Goal: Transaction & Acquisition: Purchase product/service

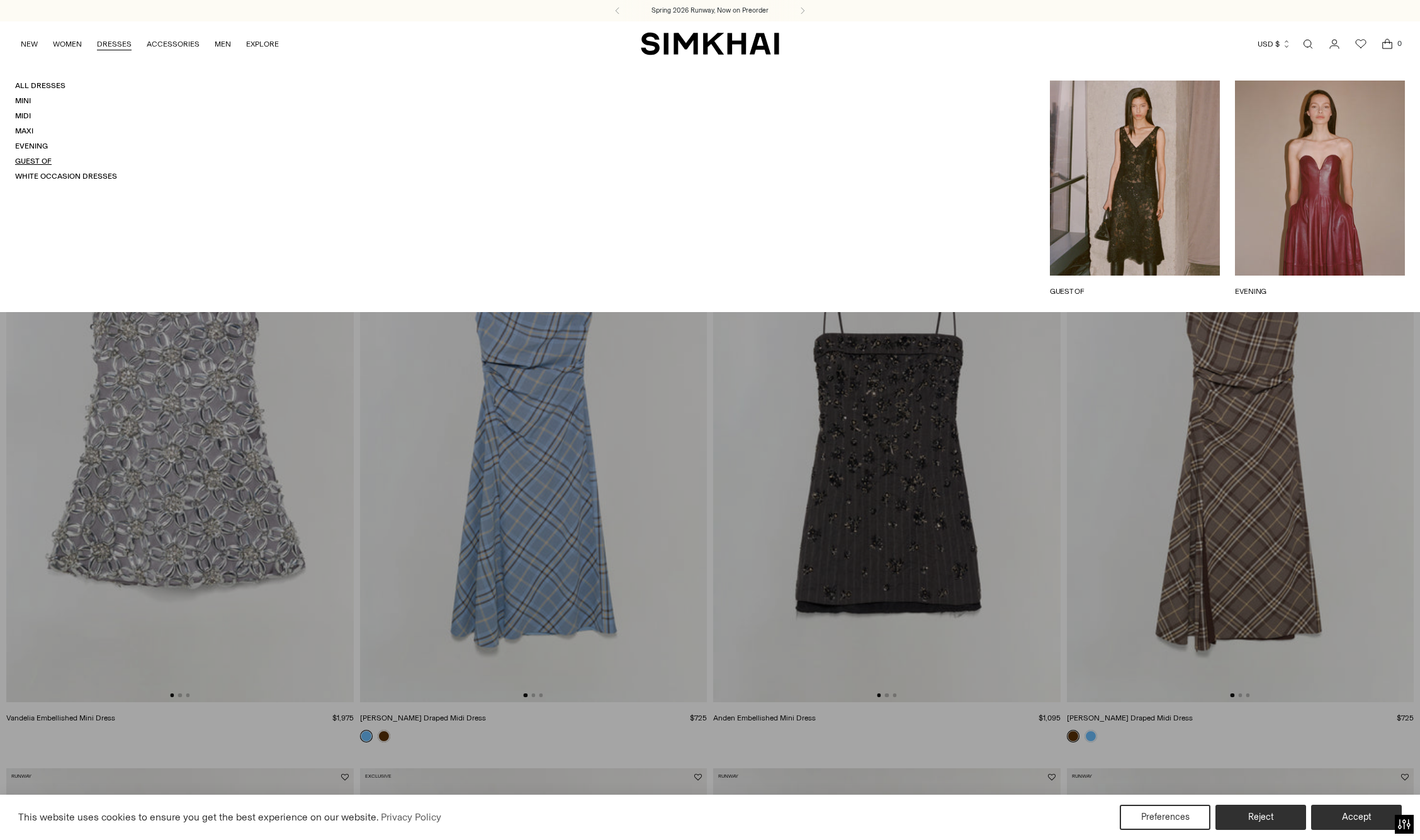
click at [38, 163] on link "Guest Of" at bounding box center [33, 160] width 36 height 9
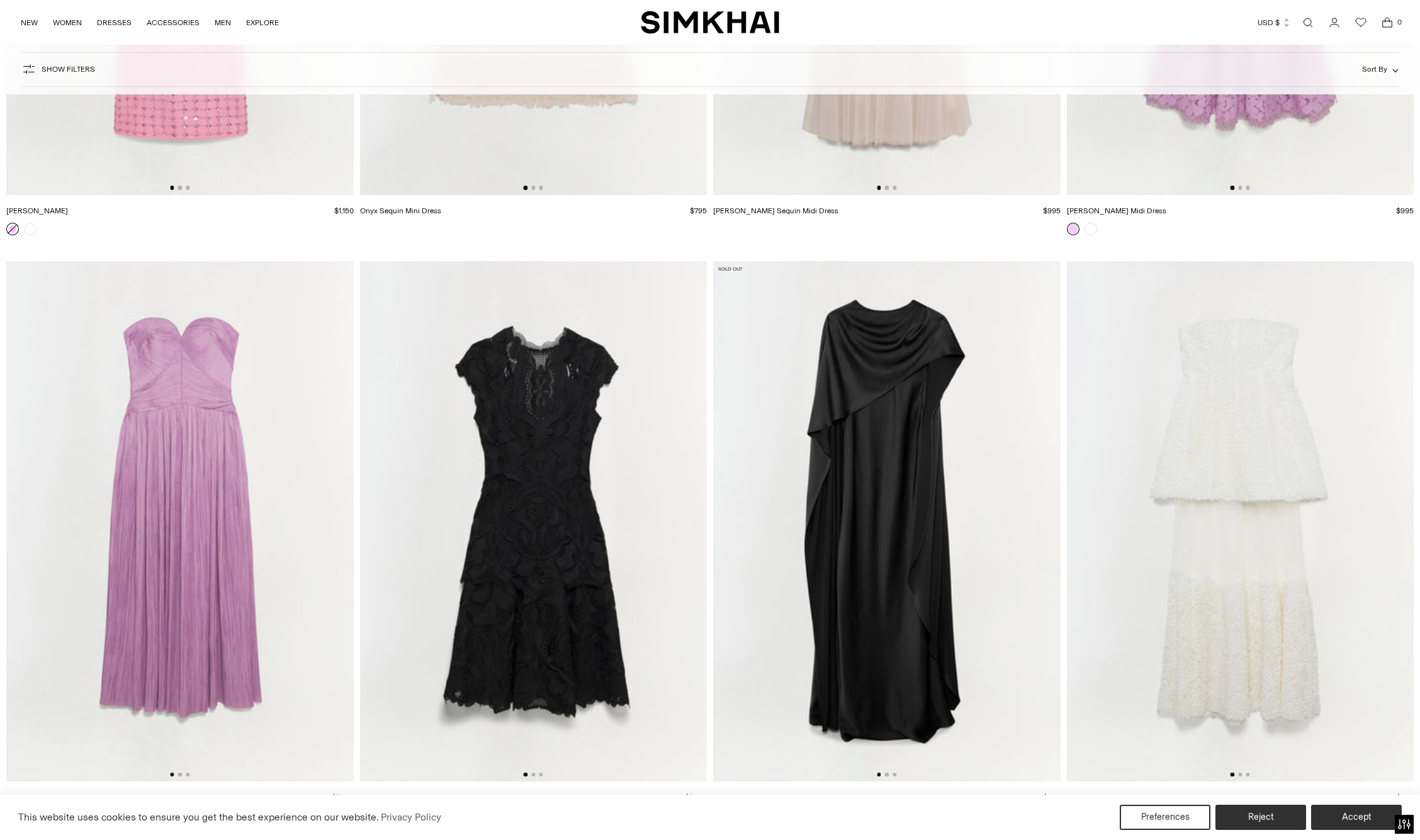
scroll to position [13994, 0]
click at [227, 452] on img at bounding box center [180, 521] width 347 height 521
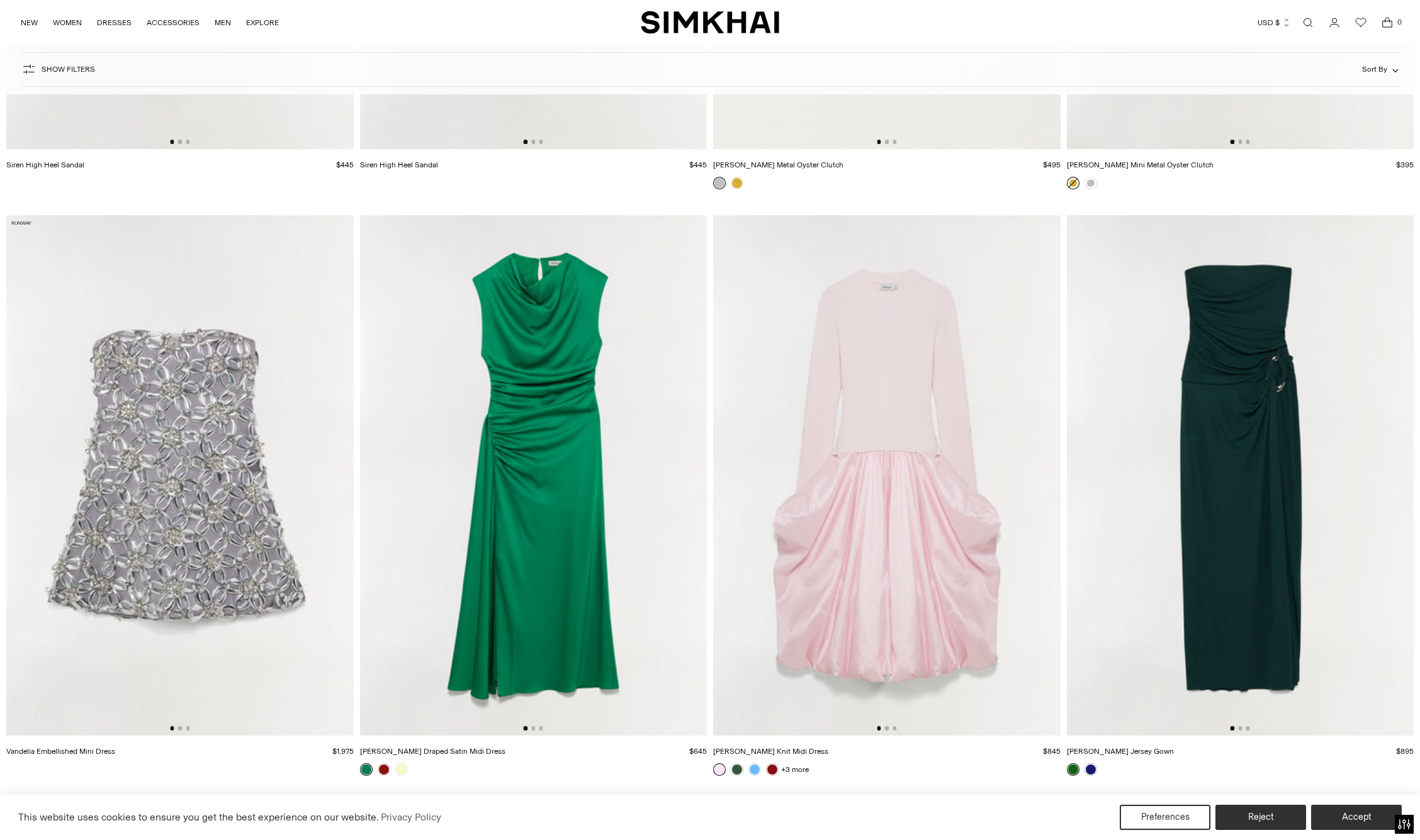
scroll to position [15798, 0]
click at [1306, 456] on img at bounding box center [1240, 476] width 347 height 521
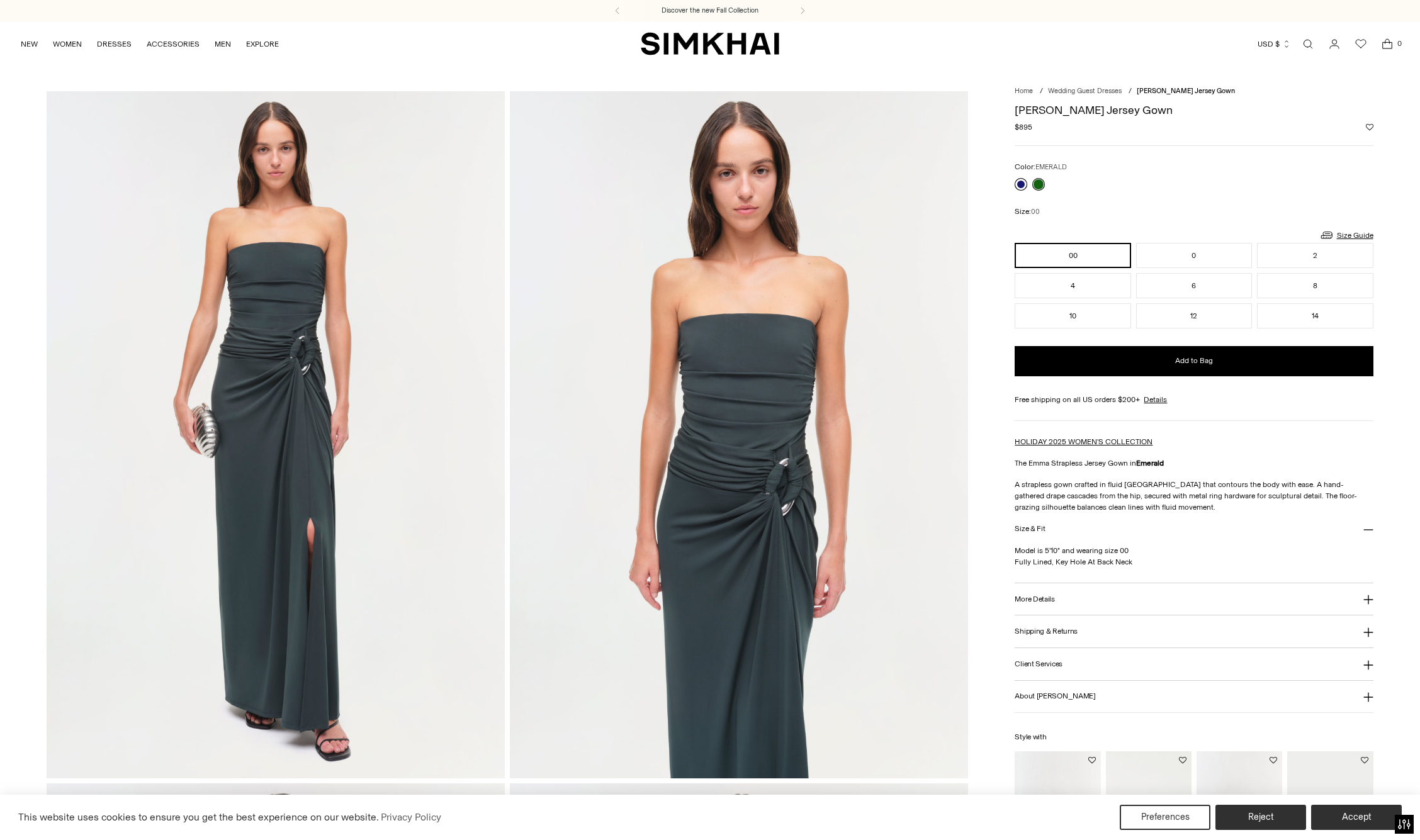
click at [1021, 187] on link at bounding box center [1021, 184] width 13 height 13
